Goal: Information Seeking & Learning: Learn about a topic

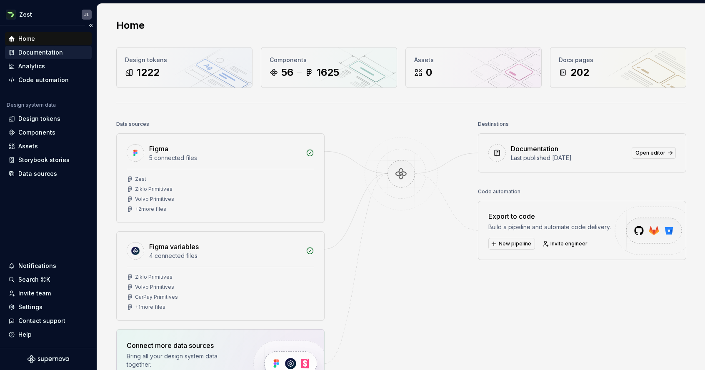
click at [46, 54] on div "Documentation" at bounding box center [40, 52] width 45 height 8
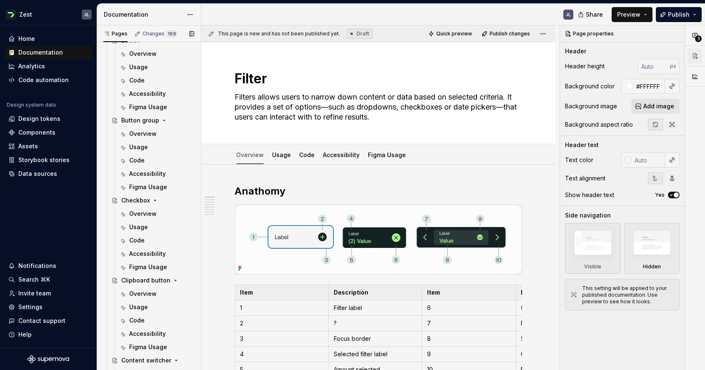
scroll to position [1165, 0]
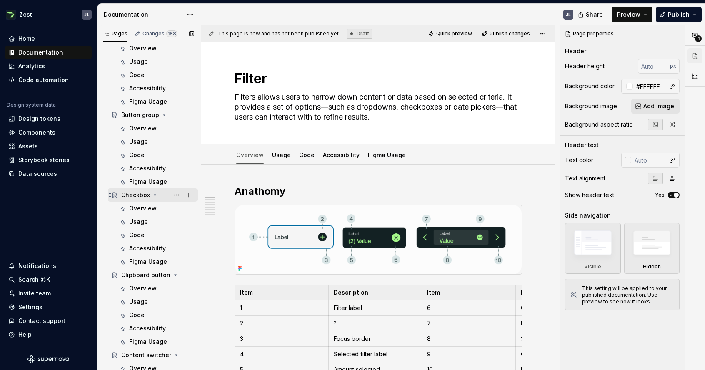
click at [141, 191] on div "Checkbox" at bounding box center [135, 195] width 29 height 8
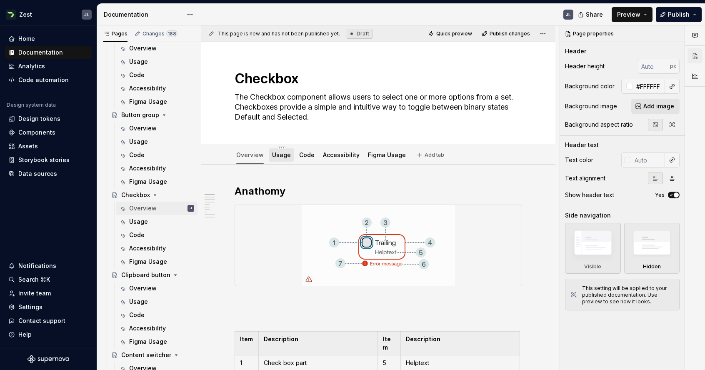
click at [273, 156] on link "Usage" at bounding box center [281, 154] width 19 height 7
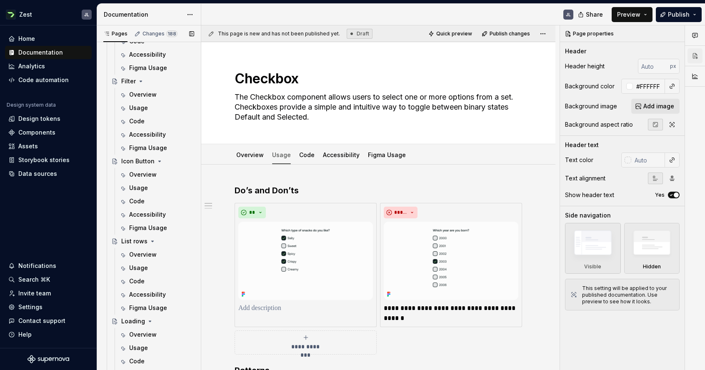
scroll to position [1680, 0]
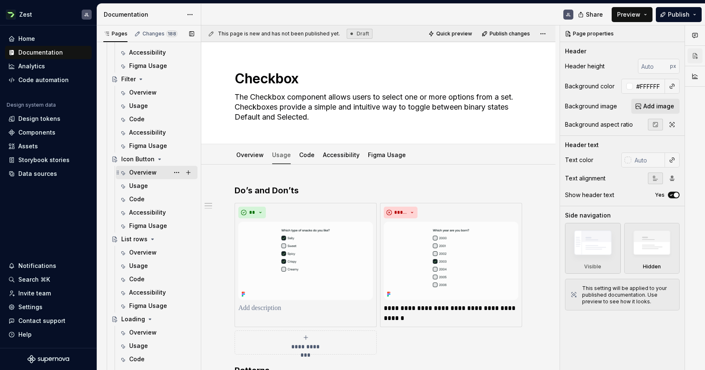
click at [144, 170] on div "Overview" at bounding box center [142, 172] width 27 height 8
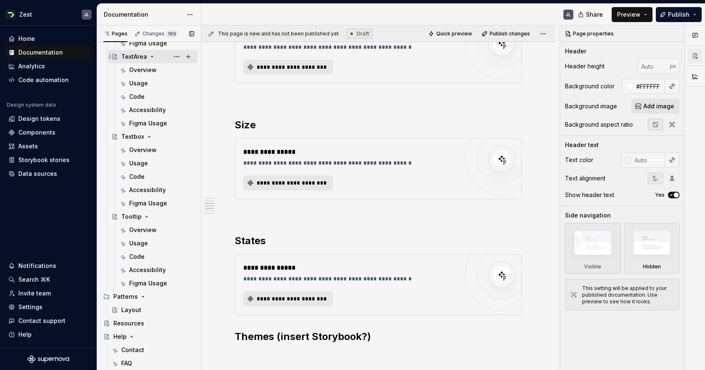
scroll to position [2993, 0]
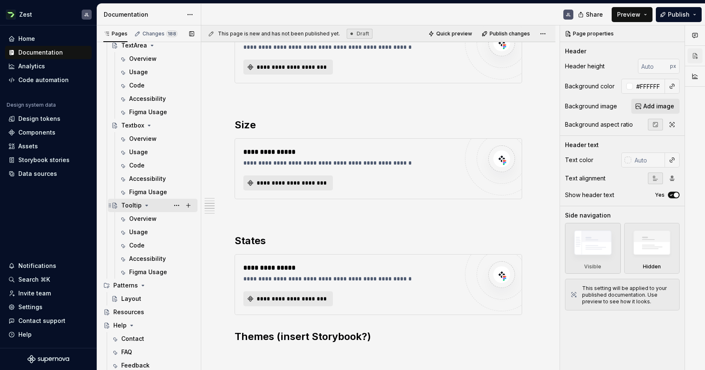
click at [129, 206] on div "Tooltip" at bounding box center [131, 205] width 20 height 8
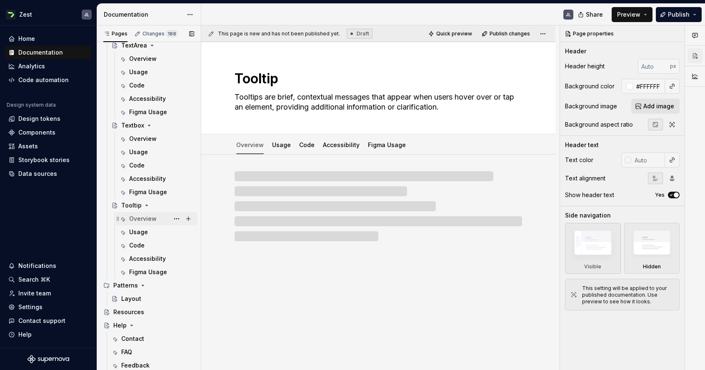
click at [139, 219] on div "Overview" at bounding box center [142, 218] width 27 height 8
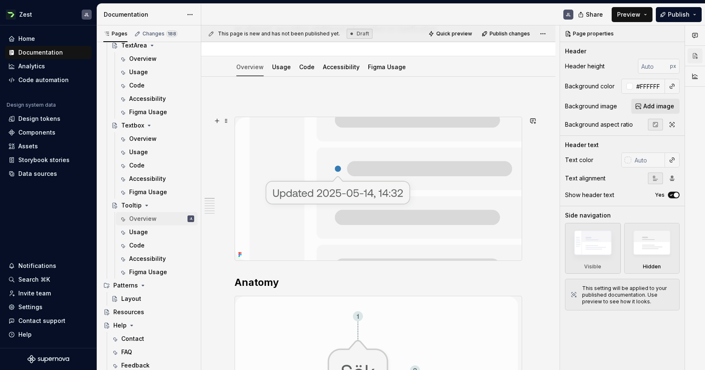
scroll to position [63, 0]
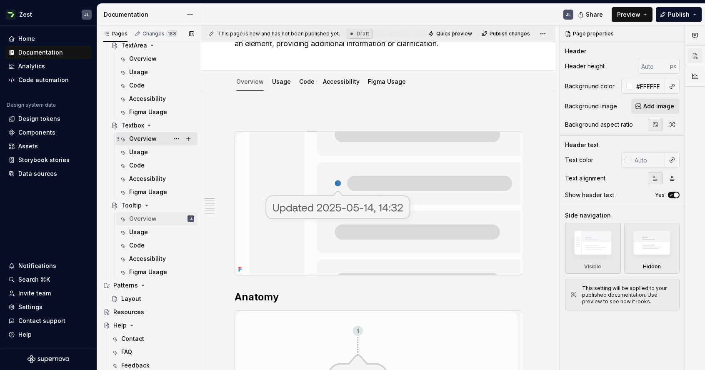
click at [134, 137] on div "Overview" at bounding box center [142, 138] width 27 height 8
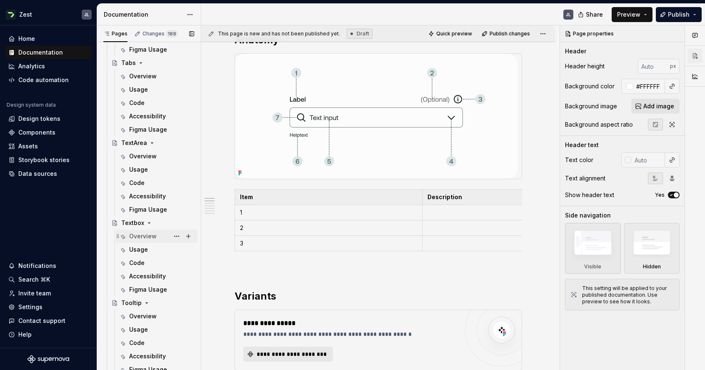
scroll to position [2886, 0]
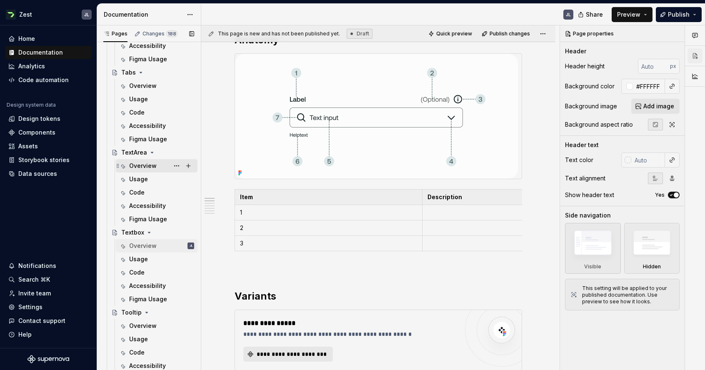
click at [137, 164] on div "Overview" at bounding box center [142, 166] width 27 height 8
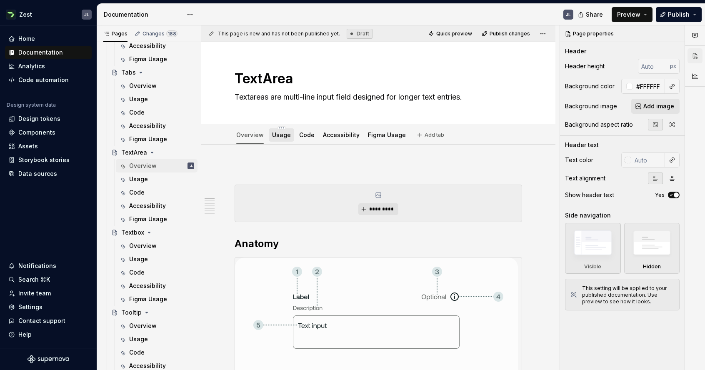
click at [272, 138] on link "Usage" at bounding box center [281, 134] width 19 height 7
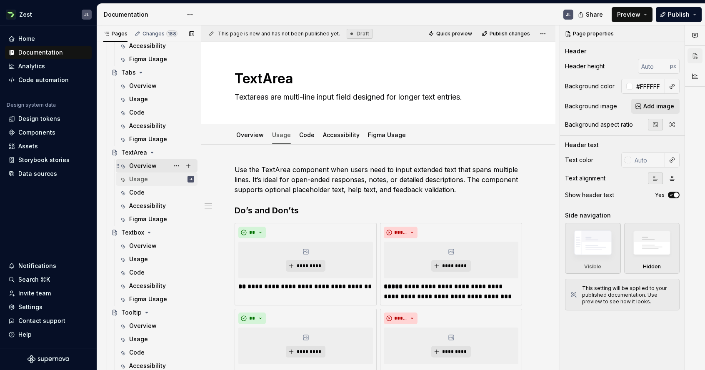
click at [141, 165] on div "Overview" at bounding box center [142, 166] width 27 height 8
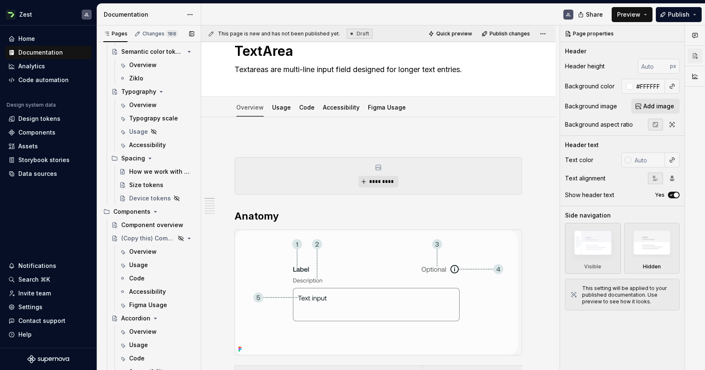
scroll to position [393, 0]
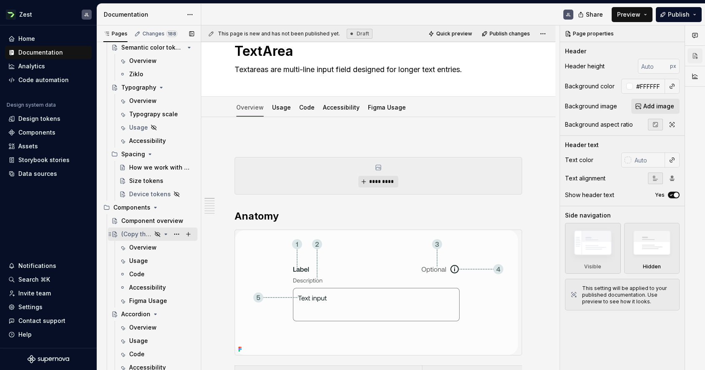
click at [143, 234] on div "(Copy this) Component Name" at bounding box center [136, 234] width 30 height 8
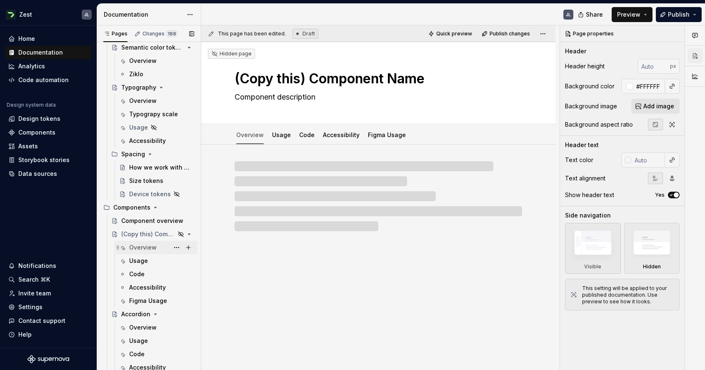
click at [140, 248] on div "Overview" at bounding box center [142, 247] width 27 height 8
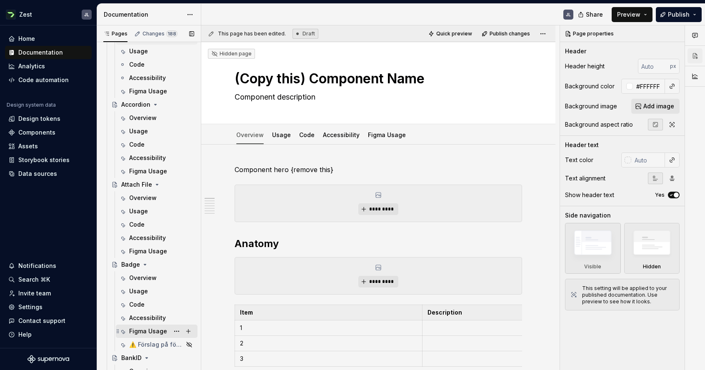
scroll to position [674, 0]
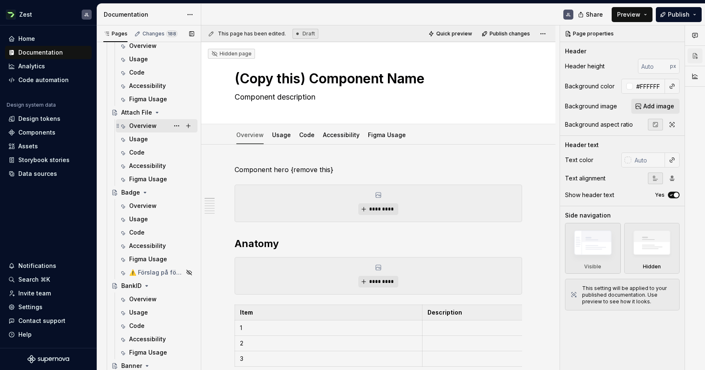
click at [139, 125] on div "Overview" at bounding box center [142, 126] width 27 height 8
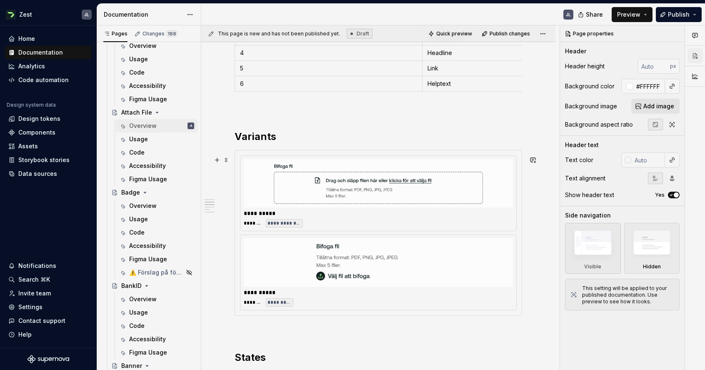
scroll to position [305, 0]
click at [152, 209] on div "Overview" at bounding box center [142, 206] width 27 height 8
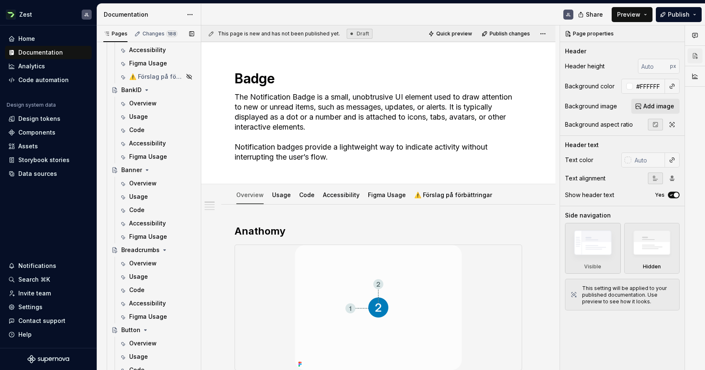
scroll to position [882, 0]
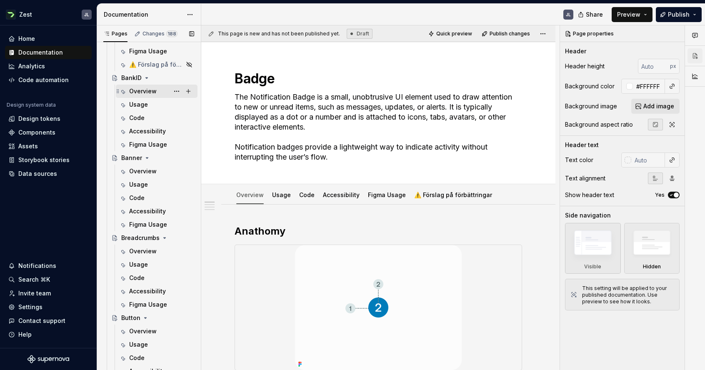
click at [137, 89] on div "Overview" at bounding box center [142, 91] width 27 height 8
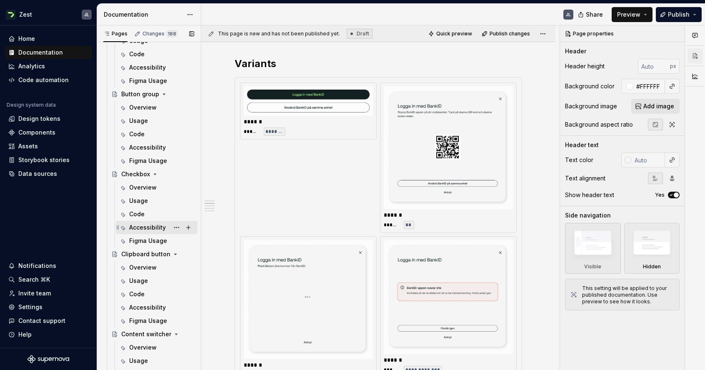
scroll to position [1186, 0]
type textarea "*"
